Goal: Information Seeking & Learning: Find specific fact

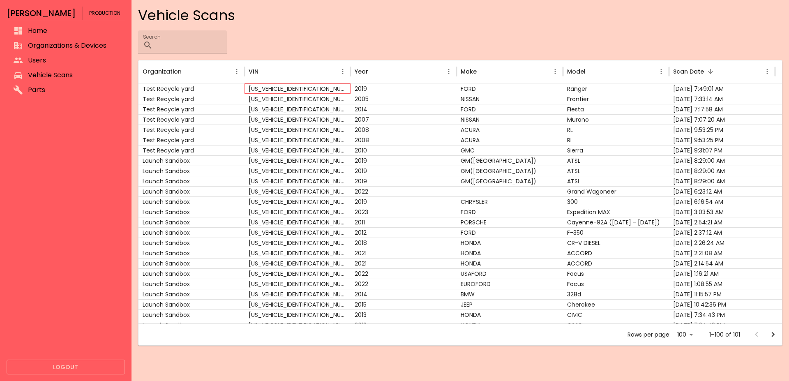
click at [253, 85] on div "[US_VEHICLE_IDENTIFICATION_NUMBER]" at bounding box center [298, 88] width 106 height 10
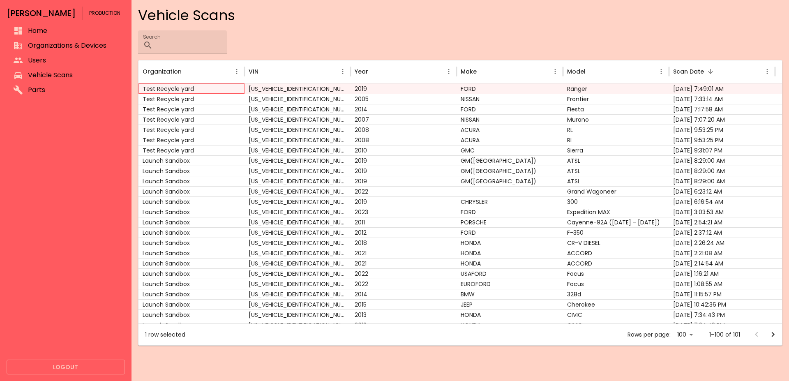
click at [225, 87] on div "Test Recycle yard" at bounding box center [191, 88] width 106 height 10
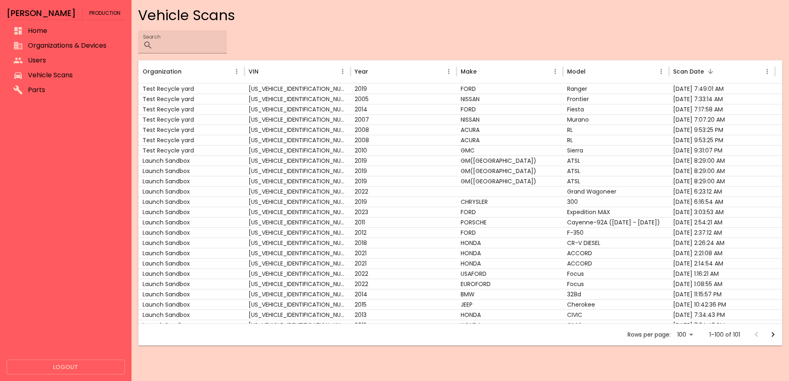
click at [770, 335] on icon "Go to next page" at bounding box center [773, 335] width 10 height 10
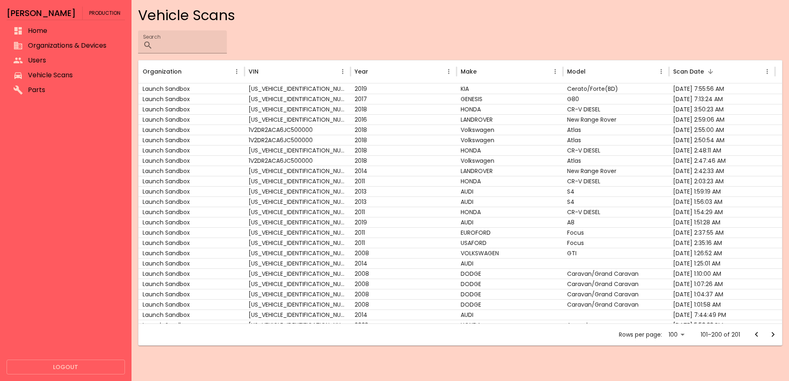
click at [755, 335] on icon "Go to previous page" at bounding box center [757, 335] width 10 height 10
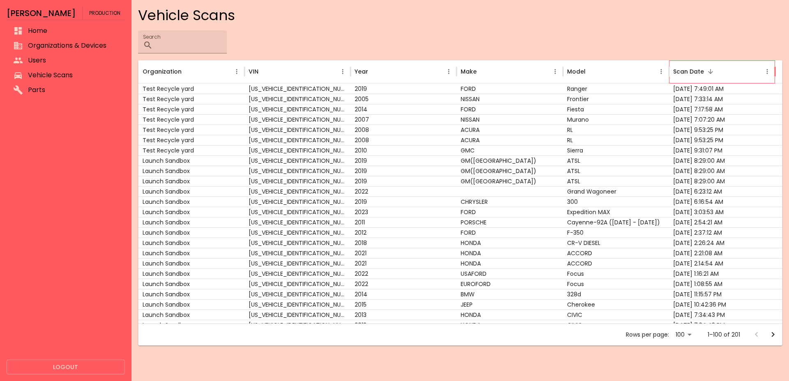
click at [694, 72] on div "Scan Date" at bounding box center [688, 71] width 31 height 9
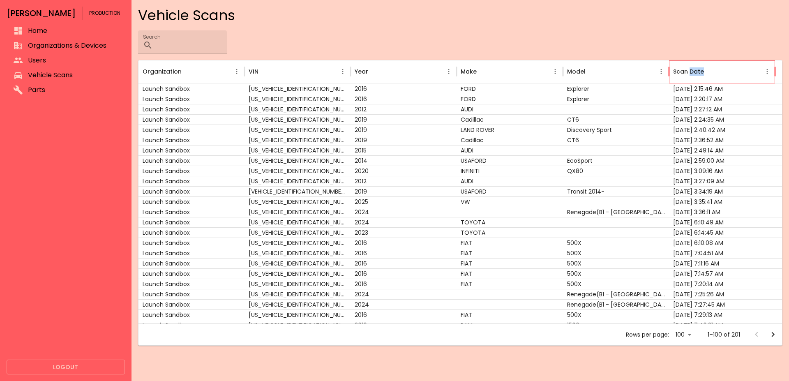
click at [694, 72] on div "Scan Date" at bounding box center [688, 71] width 31 height 9
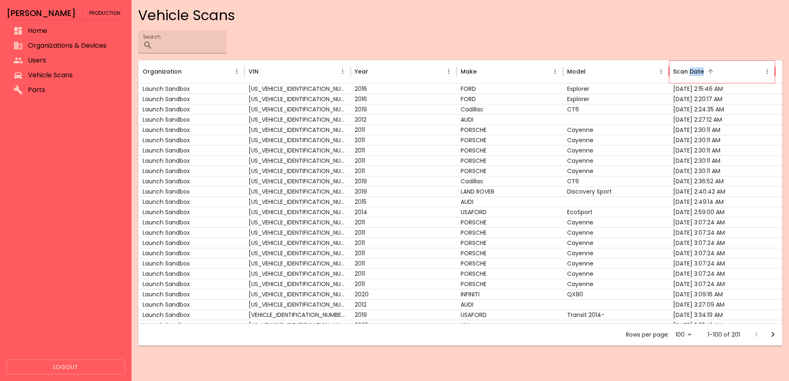
click at [698, 71] on div "Scan Date" at bounding box center [688, 71] width 31 height 9
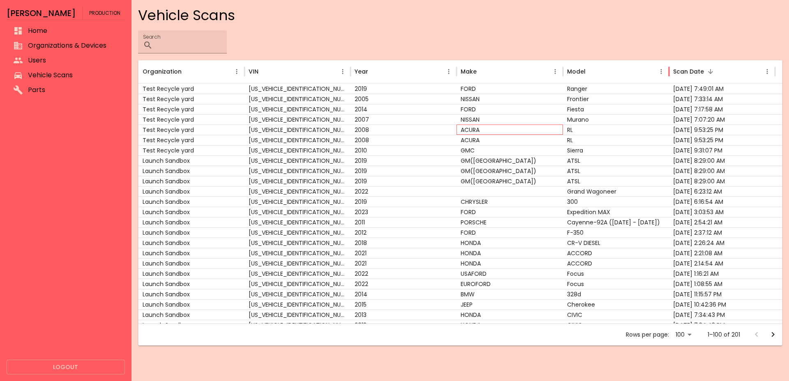
click at [528, 127] on div "ACURA" at bounding box center [510, 130] width 106 height 10
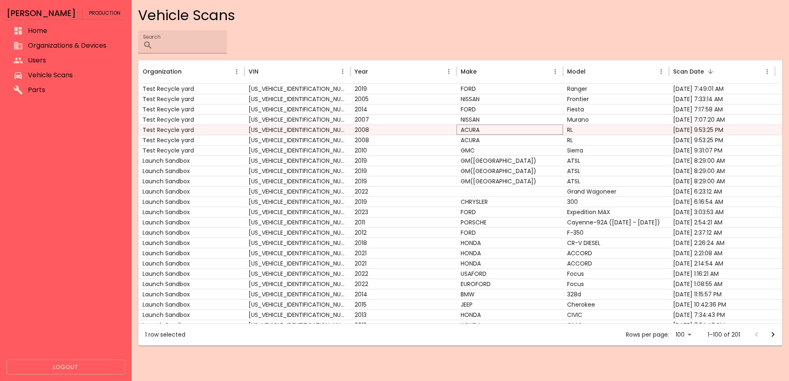
click at [528, 127] on div "ACURA" at bounding box center [510, 130] width 106 height 10
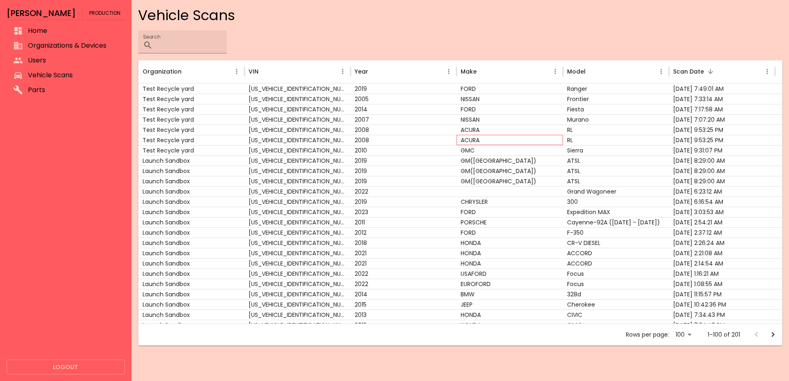
click at [535, 138] on div "ACURA" at bounding box center [510, 140] width 106 height 10
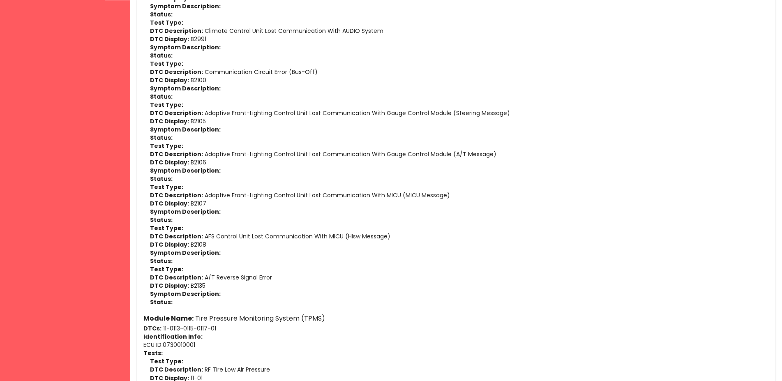
scroll to position [754, 0]
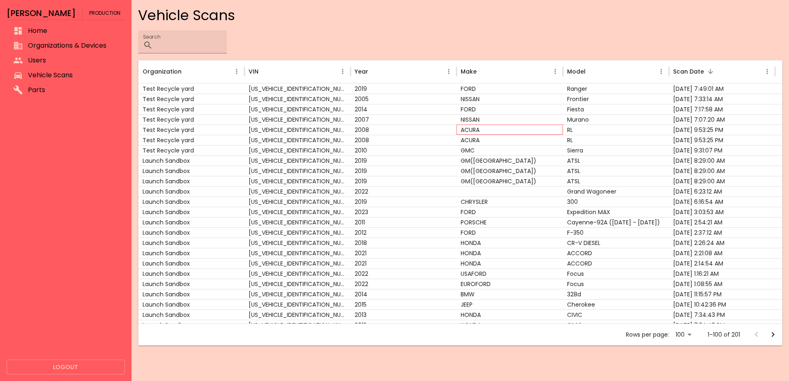
click at [519, 128] on div "ACURA" at bounding box center [510, 130] width 106 height 10
click at [308, 138] on div "[US_VEHICLE_IDENTIFICATION_NUMBER]" at bounding box center [298, 140] width 106 height 10
click at [310, 124] on div "[US_VEHICLE_IDENTIFICATION_NUMBER]" at bounding box center [298, 119] width 106 height 10
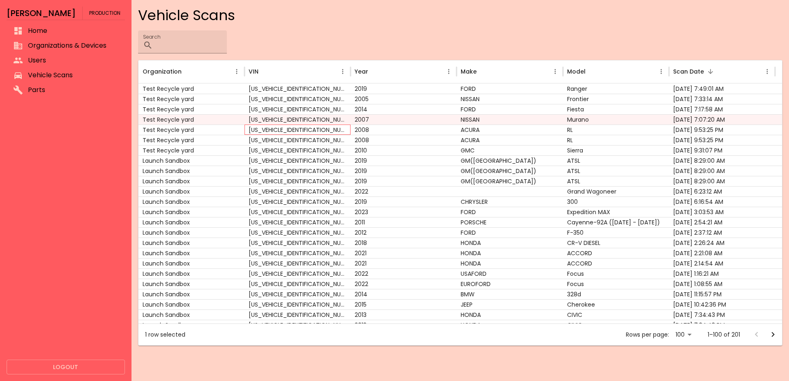
click at [311, 127] on div "[US_VEHICLE_IDENTIFICATION_NUMBER]" at bounding box center [298, 130] width 106 height 10
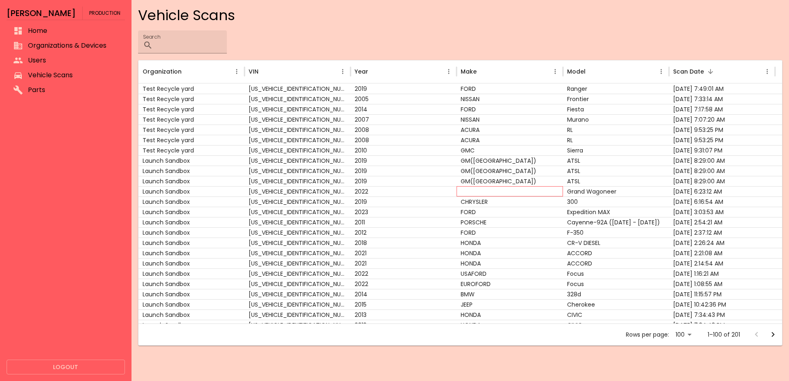
click at [498, 191] on div at bounding box center [510, 191] width 106 height 10
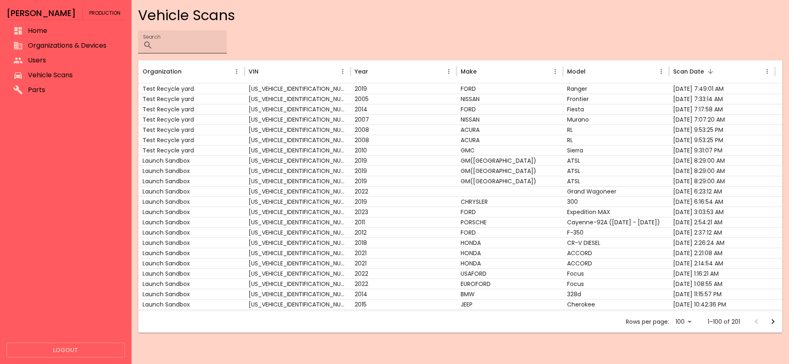
click at [198, 32] on input "Search" at bounding box center [191, 41] width 71 height 23
click at [198, 39] on input "Search" at bounding box center [191, 41] width 71 height 23
paste input "****"
type input "****"
click at [776, 321] on icon "Go to next page" at bounding box center [773, 322] width 10 height 10
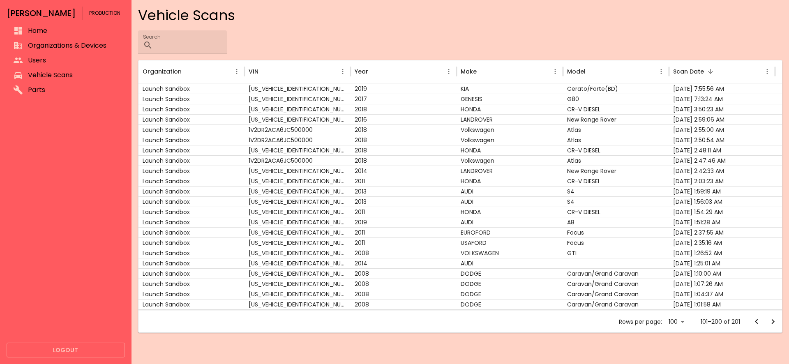
click at [781, 320] on button "Go to next page" at bounding box center [773, 322] width 16 height 16
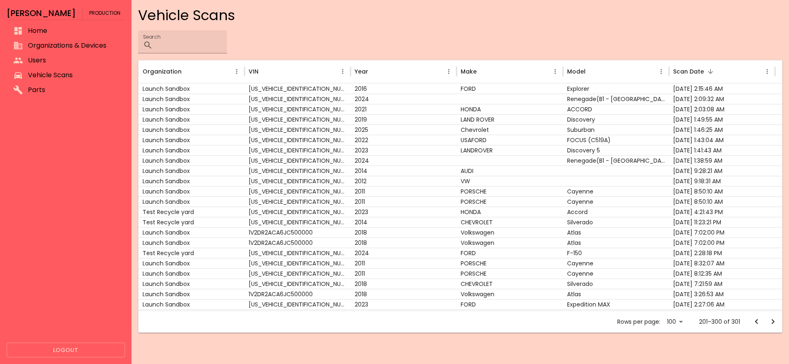
click at [761, 319] on button "Go to previous page" at bounding box center [756, 322] width 16 height 16
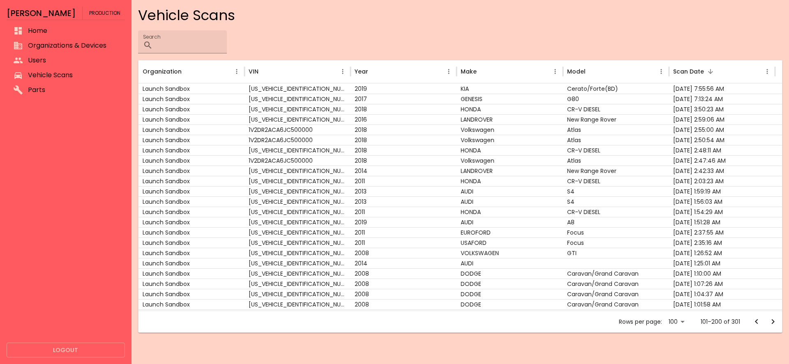
click at [778, 322] on button "Go to next page" at bounding box center [773, 322] width 16 height 16
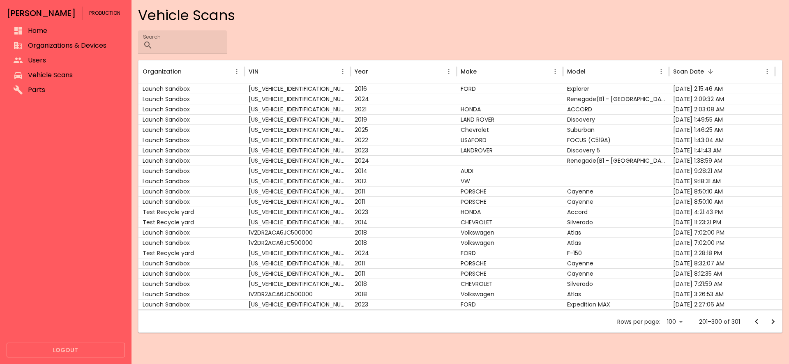
click at [756, 321] on icon "Go to previous page" at bounding box center [756, 321] width 3 height 5
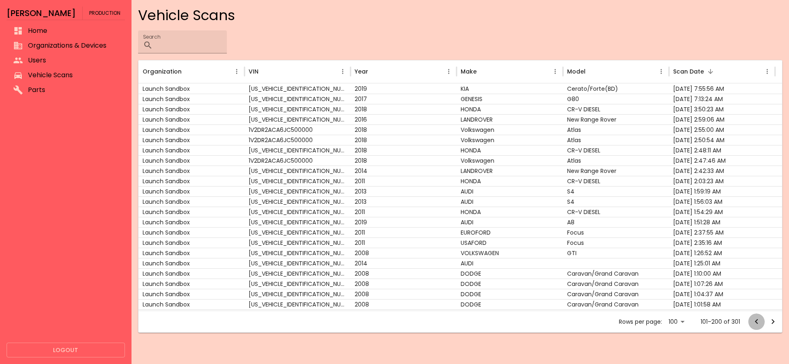
click at [756, 321] on icon "Go to previous page" at bounding box center [756, 321] width 3 height 5
click at [756, 321] on div at bounding box center [764, 322] width 33 height 16
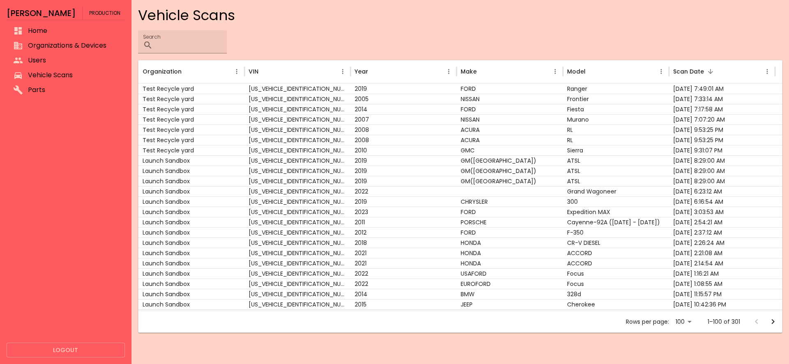
click at [756, 321] on div at bounding box center [764, 322] width 33 height 16
click at [462, 19] on h4 "Vehicle Scans" at bounding box center [460, 15] width 644 height 17
click at [678, 318] on body "Rex Production Home Organizations & Devices Users Vehicle Scans Parts Logout Ve…" at bounding box center [394, 182] width 789 height 364
click at [687, 343] on li "100" at bounding box center [685, 346] width 23 height 15
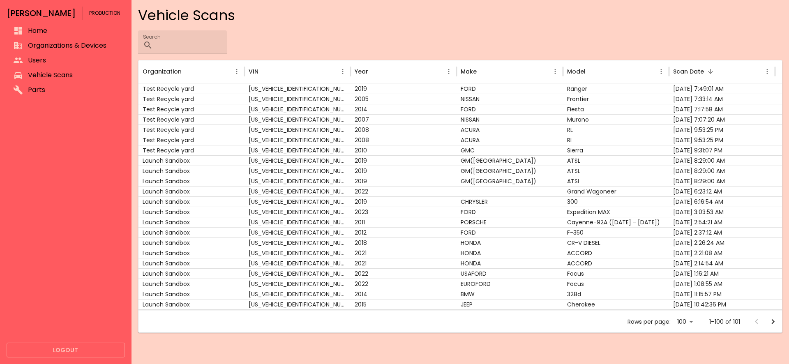
click at [686, 324] on body "Rex Production Home Organizations & Devices Users Vehicle Scans Parts Logout Ve…" at bounding box center [394, 182] width 789 height 364
click at [686, 343] on li "100" at bounding box center [685, 346] width 23 height 15
click at [770, 326] on icon "Go to next page" at bounding box center [773, 322] width 10 height 10
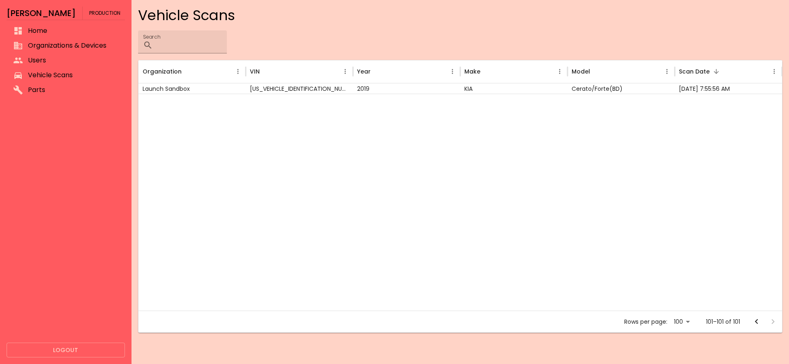
click at [772, 323] on div at bounding box center [764, 322] width 33 height 16
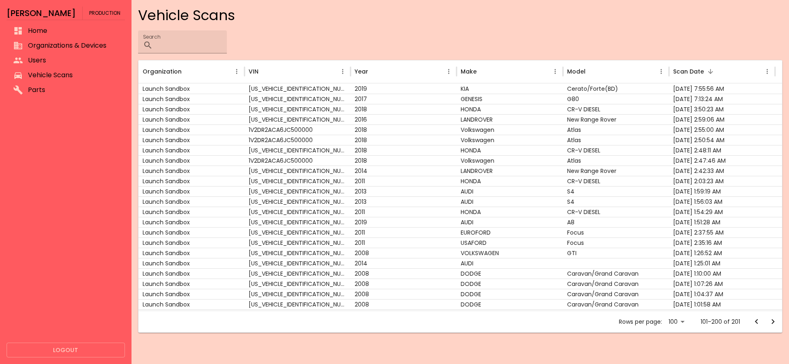
click at [772, 323] on icon "Go to next page" at bounding box center [773, 322] width 10 height 10
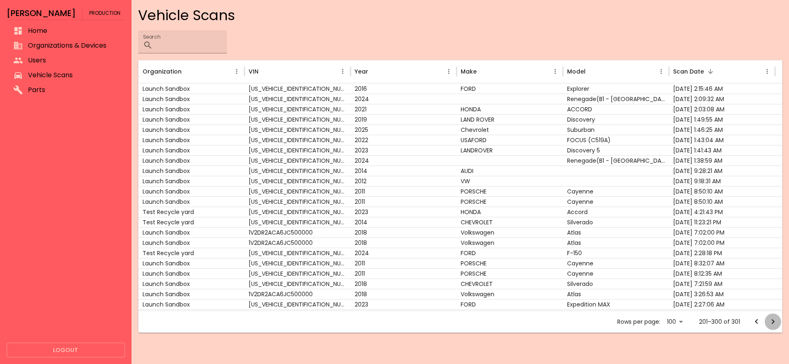
click at [772, 323] on icon "Go to next page" at bounding box center [773, 322] width 10 height 10
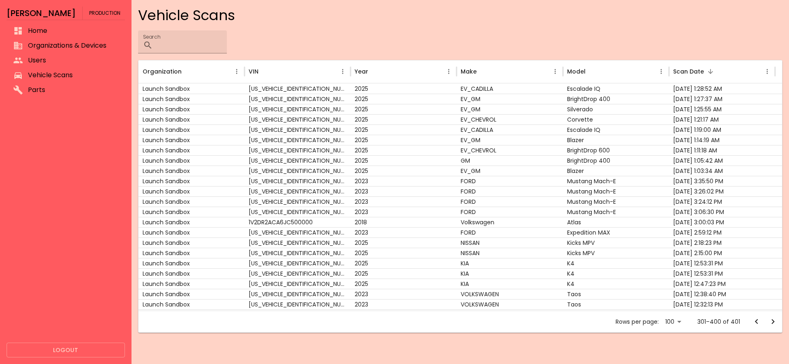
click at [772, 323] on div at bounding box center [764, 322] width 33 height 16
click at [772, 323] on icon "Go to next page" at bounding box center [773, 322] width 10 height 10
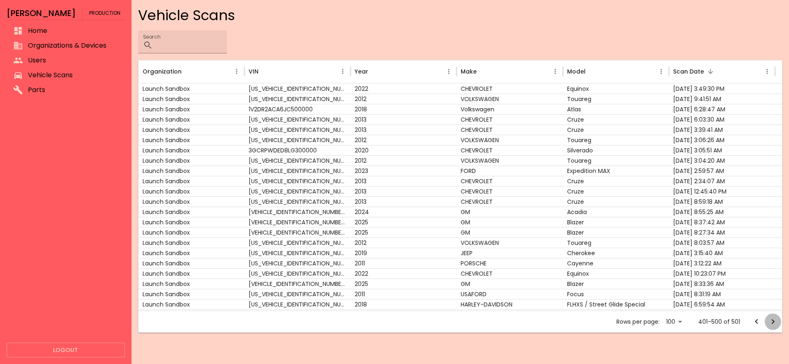
click at [777, 320] on icon "Go to next page" at bounding box center [773, 322] width 10 height 10
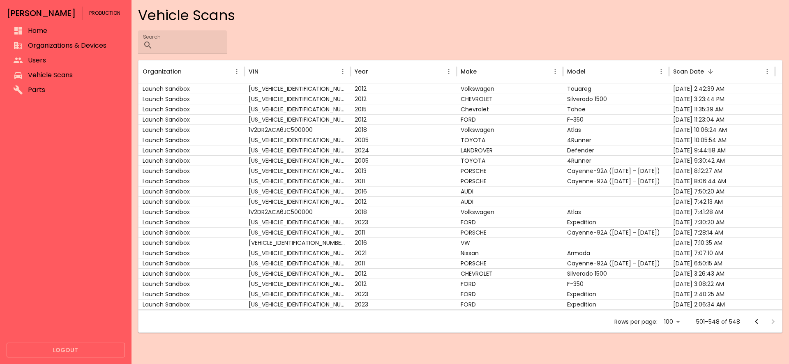
click at [774, 323] on div at bounding box center [764, 322] width 33 height 16
drag, startPoint x: 773, startPoint y: 324, endPoint x: 759, endPoint y: 324, distance: 14.0
click at [772, 325] on div at bounding box center [764, 322] width 33 height 16
click at [756, 324] on icon "Go to previous page" at bounding box center [757, 322] width 10 height 10
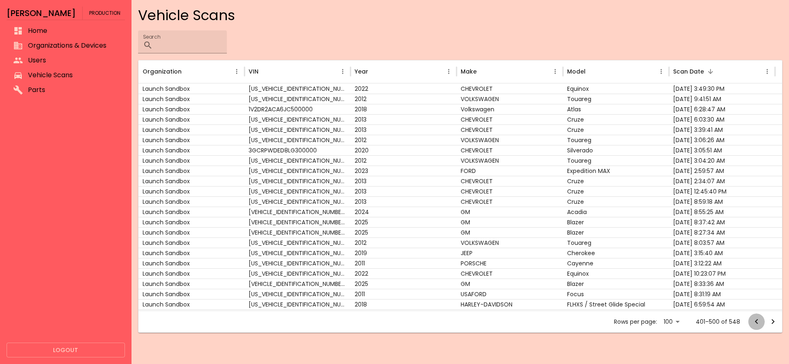
click at [756, 324] on icon "Go to previous page" at bounding box center [757, 322] width 10 height 10
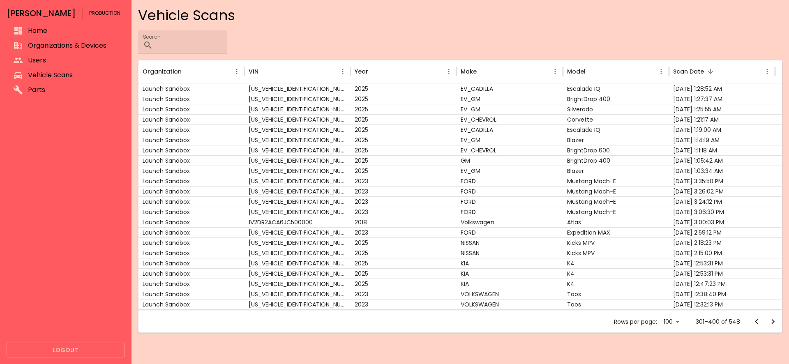
click at [752, 321] on icon "Go to previous page" at bounding box center [757, 322] width 10 height 10
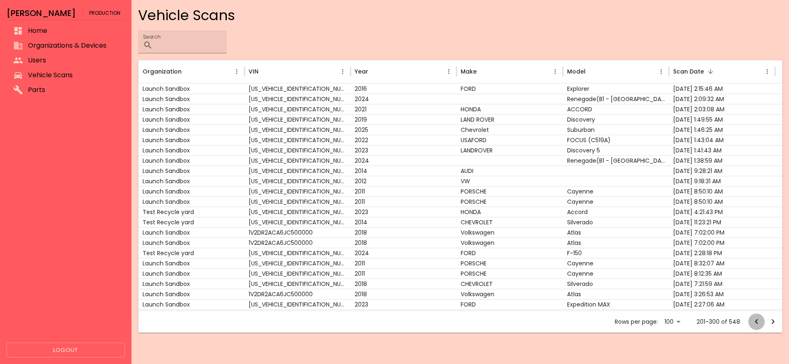
click at [752, 321] on icon "Go to previous page" at bounding box center [757, 322] width 10 height 10
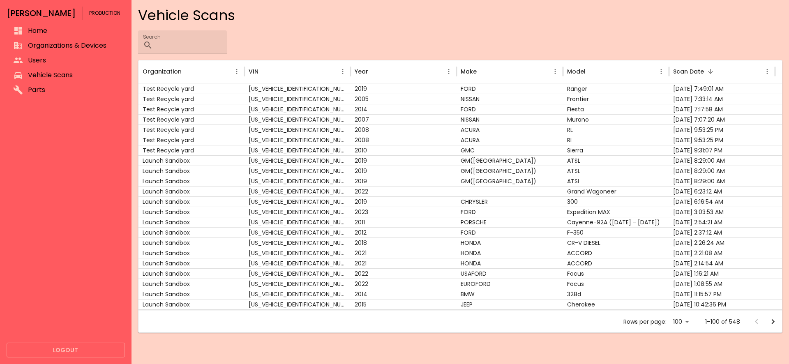
click at [752, 321] on div at bounding box center [764, 322] width 33 height 16
click at [502, 36] on div "Search ​" at bounding box center [460, 41] width 644 height 23
click at [352, 44] on div "Search ​" at bounding box center [460, 41] width 644 height 23
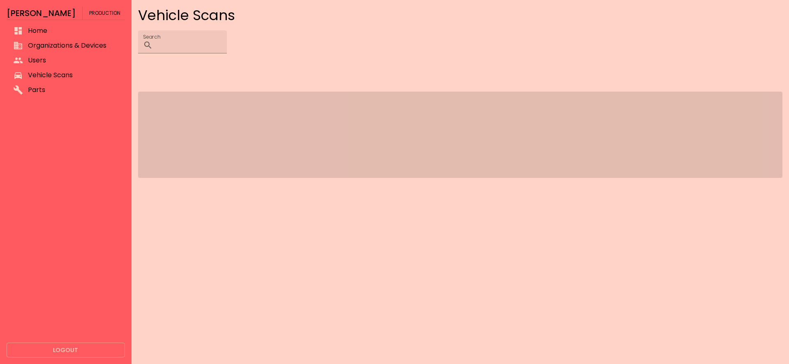
click at [318, 62] on div "Vehicle Scans Search ​" at bounding box center [460, 105] width 644 height 197
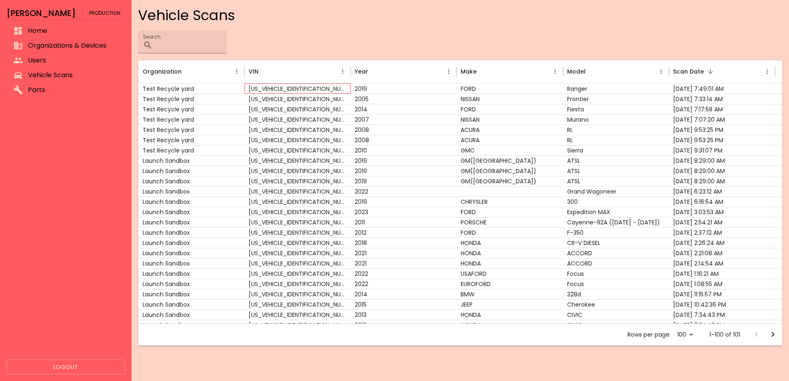
click at [322, 86] on div "[US_VEHICLE_IDENTIFICATION_NUMBER]" at bounding box center [298, 88] width 106 height 10
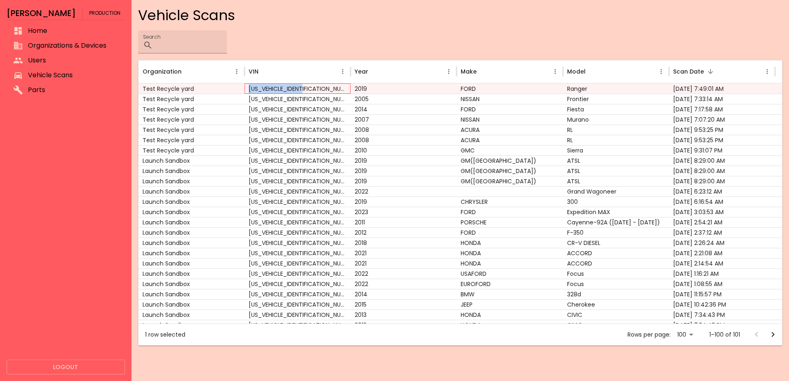
click at [322, 86] on div "[US_VEHICLE_IDENTIFICATION_NUMBER]" at bounding box center [298, 88] width 106 height 10
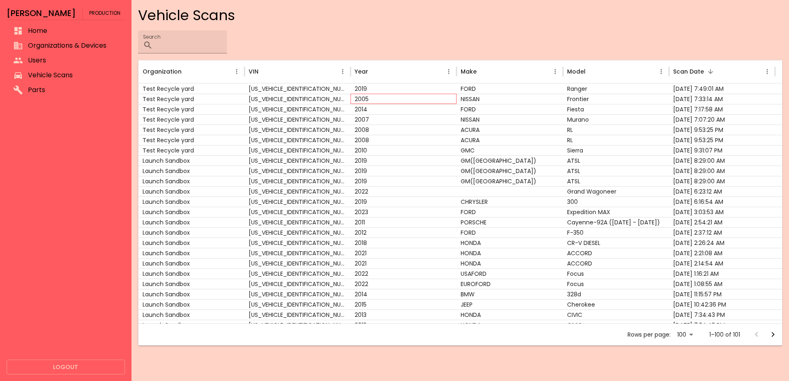
click at [447, 97] on div "2005" at bounding box center [404, 99] width 106 height 10
